Goal: Navigation & Orientation: Find specific page/section

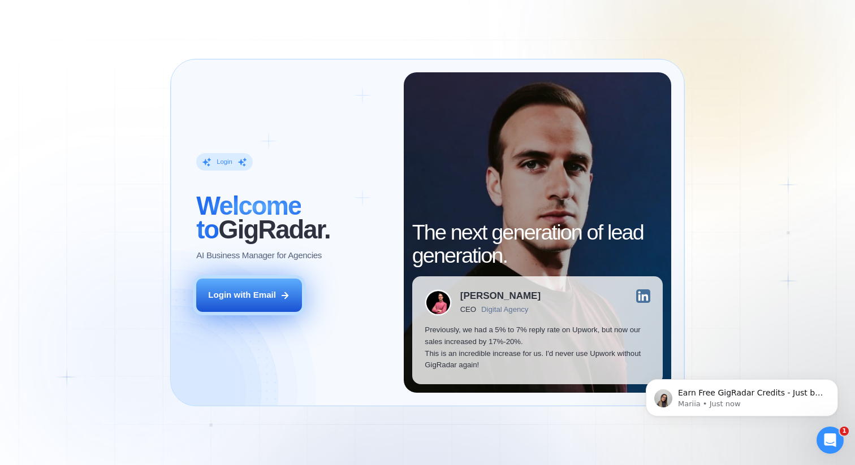
click at [259, 300] on div "Login with Email" at bounding box center [242, 295] width 68 height 12
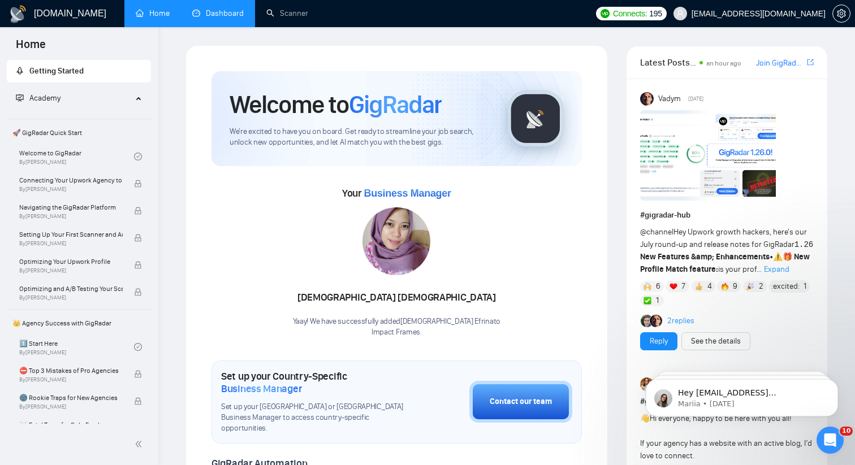
click at [212, 11] on link "Dashboard" at bounding box center [217, 13] width 51 height 10
